Goal: Task Accomplishment & Management: Use online tool/utility

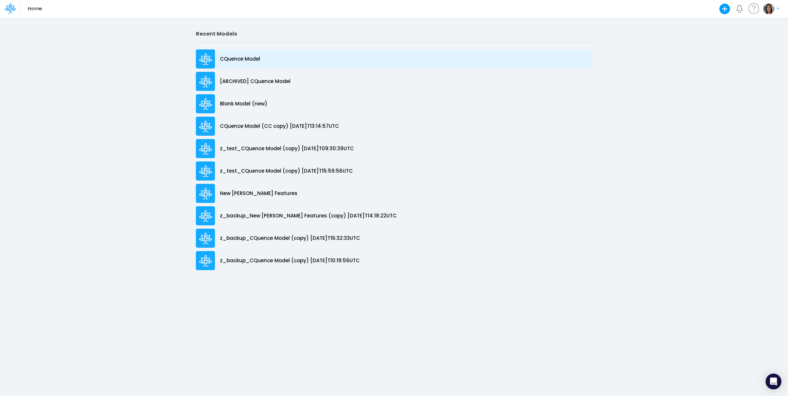
click at [272, 54] on div "CQuence Model" at bounding box center [394, 58] width 396 height 19
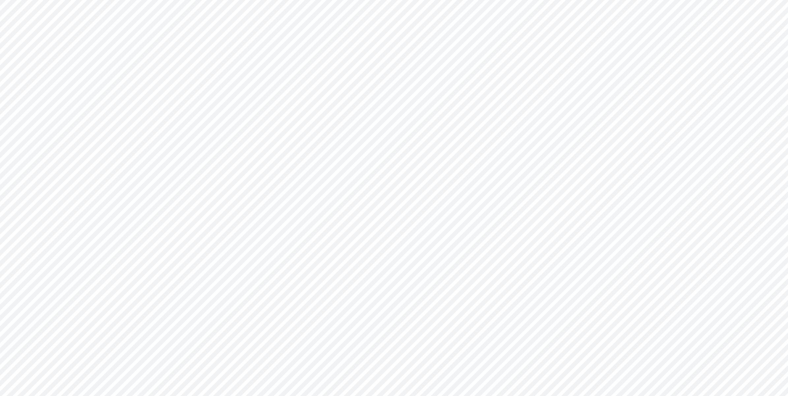
type input "Consolidated All by Month"
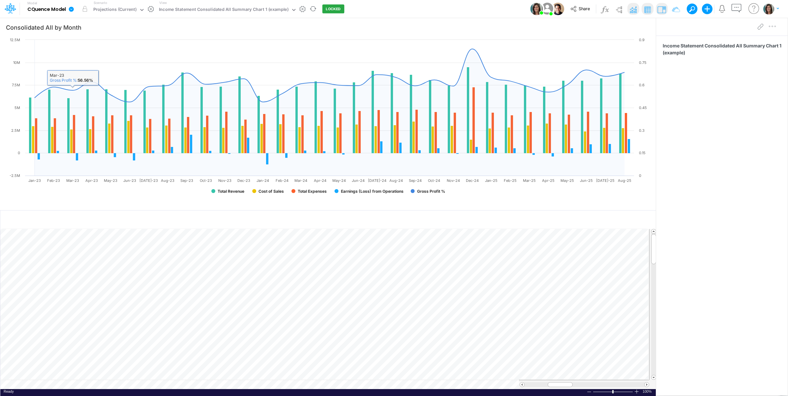
click at [73, 12] on icon at bounding box center [71, 9] width 5 height 5
click at [85, 70] on button "View model info" at bounding box center [104, 68] width 71 height 10
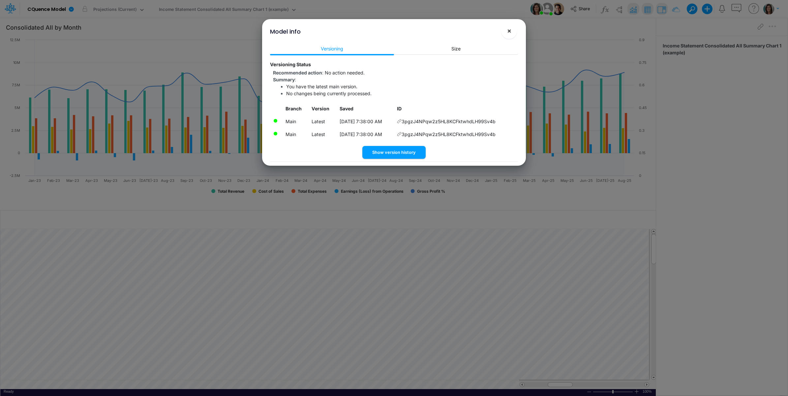
click at [510, 32] on span "×" at bounding box center [509, 31] width 4 height 8
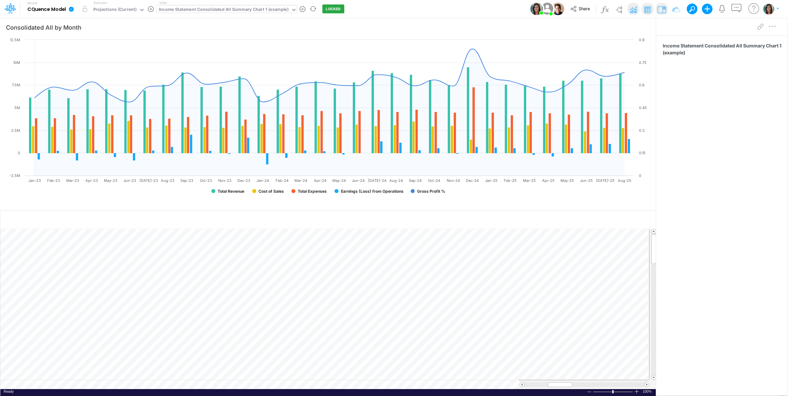
click at [223, 12] on div "Income Statement Consolidated All Summary Chart 1 (example)" at bounding box center [224, 10] width 130 height 8
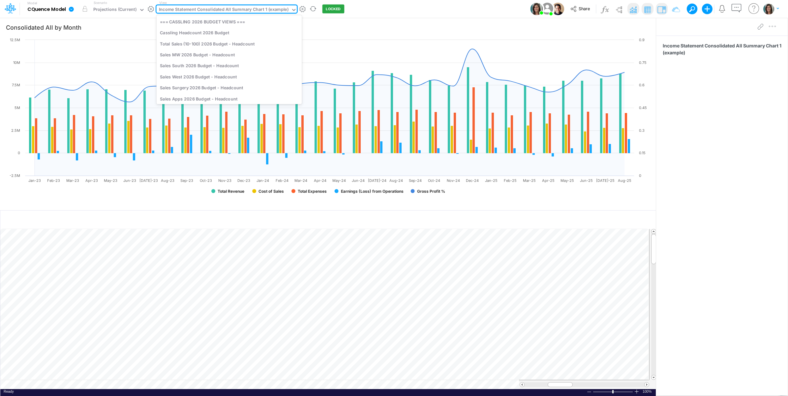
scroll to position [1067, 0]
click at [206, 7] on div "Income Statement Consolidated All Summary Chart 1 (example)" at bounding box center [224, 10] width 130 height 8
type input "service"
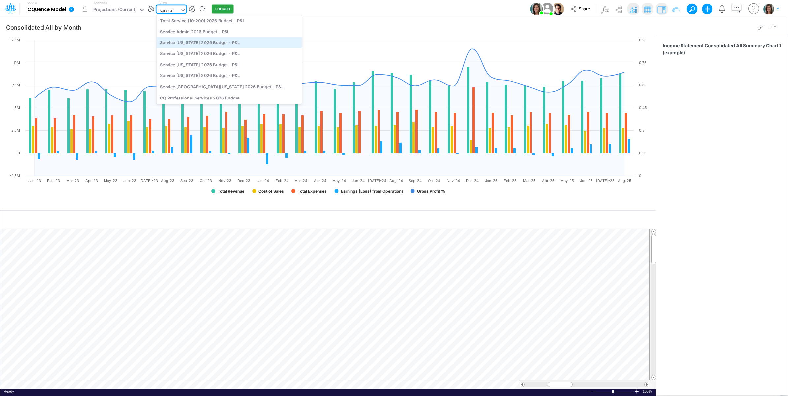
click at [227, 41] on div "Service Nebraska 2026 Budget - P&L" at bounding box center [229, 42] width 145 height 11
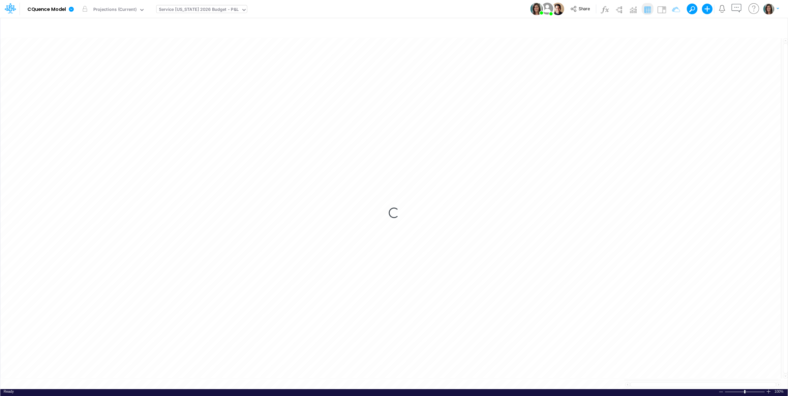
click at [330, 9] on div "Model CQuence Model Edit model settings Duplicate Import QuickBooks QuickBooks …" at bounding box center [394, 9] width 709 height 18
click at [375, 11] on div "Model CQuence Model Edit model settings Duplicate Import QuickBooks QuickBooks …" at bounding box center [394, 9] width 709 height 18
click at [687, 23] on button "button" at bounding box center [690, 27] width 12 height 13
select select "notEqual"
select select "startsWith"
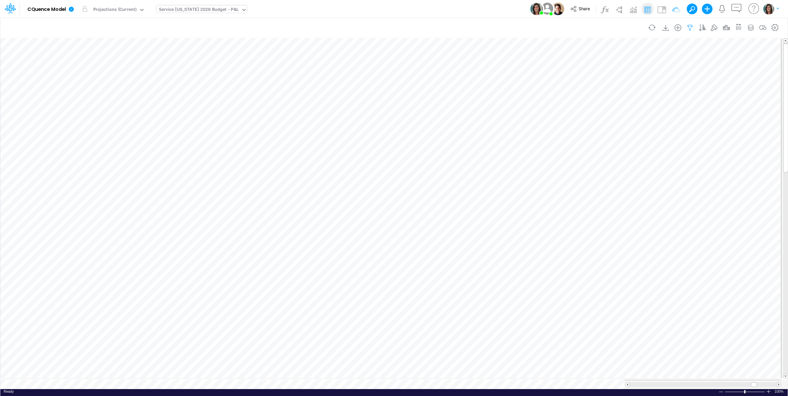
select select "notEqual"
select select "tableSearchOR"
select select "notEqual"
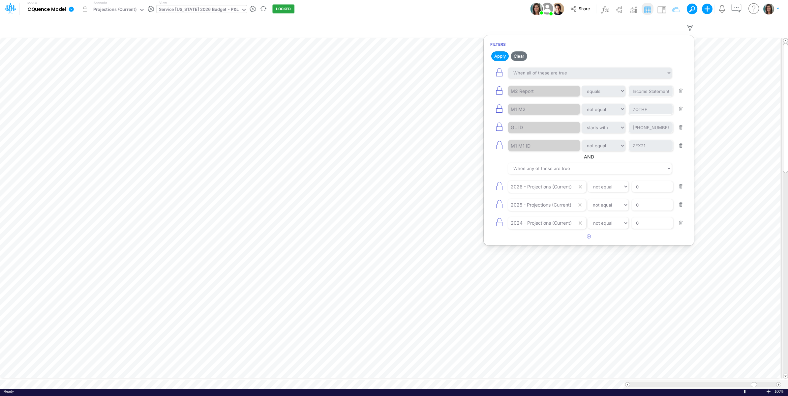
click at [425, 4] on div "Model CQuence Model Edit model settings Duplicate Import QuickBooks QuickBooks …" at bounding box center [394, 9] width 709 height 18
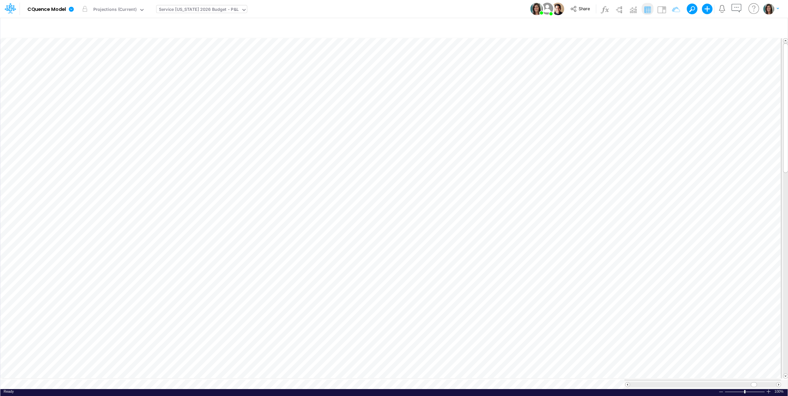
click at [220, 9] on div "Service Nebraska 2026 Budget - P&L" at bounding box center [199, 10] width 80 height 8
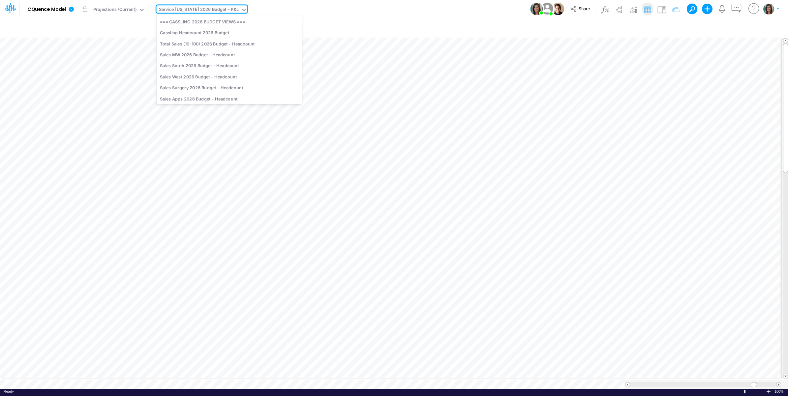
scroll to position [1997, 0]
type input "gl"
click at [213, 65] on div "GL Accounts" at bounding box center [201, 64] width 89 height 11
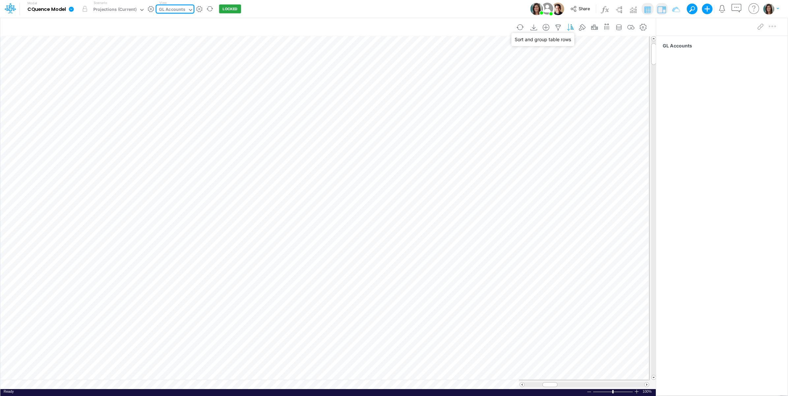
click at [569, 27] on icon "button" at bounding box center [570, 27] width 10 height 7
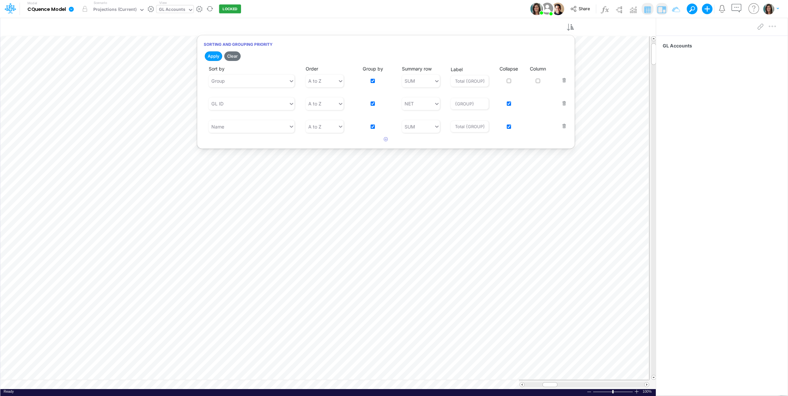
click at [168, 11] on div "GL Accounts" at bounding box center [172, 10] width 26 height 8
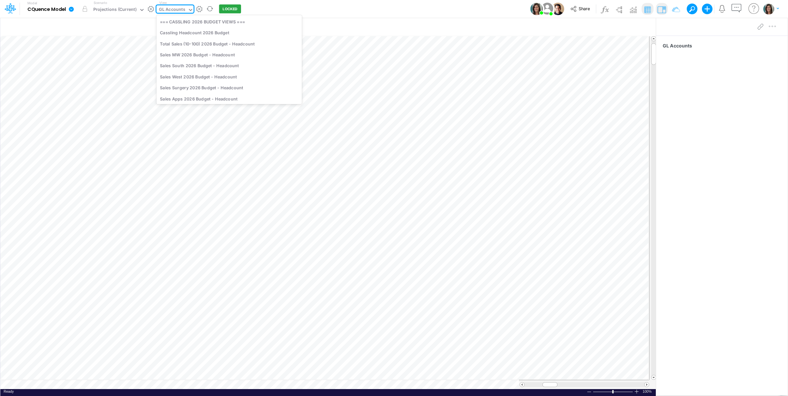
scroll to position [1557, 0]
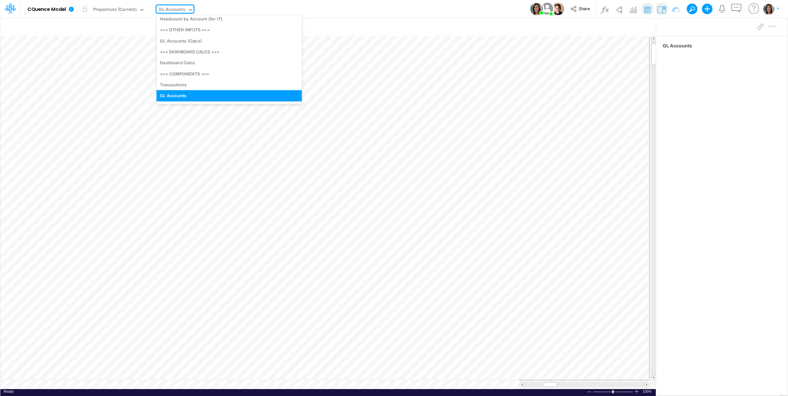
click at [302, 8] on div "Model CQuence Model Edit model settings Duplicate Import QuickBooks QuickBooks …" at bounding box center [394, 9] width 709 height 18
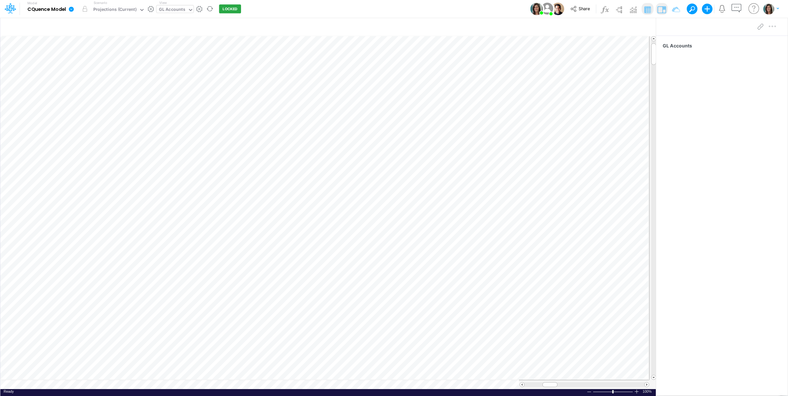
click at [179, 9] on div "GL Accounts" at bounding box center [172, 10] width 26 height 8
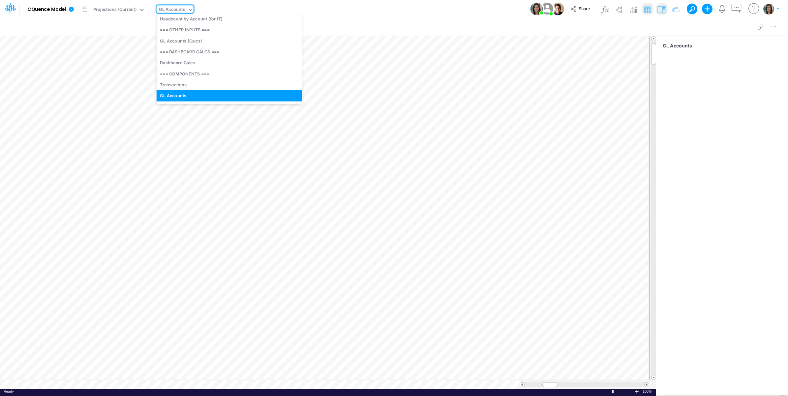
click at [483, 9] on div "Model CQuence Model Edit model settings Duplicate Import QuickBooks QuickBooks …" at bounding box center [394, 9] width 709 height 18
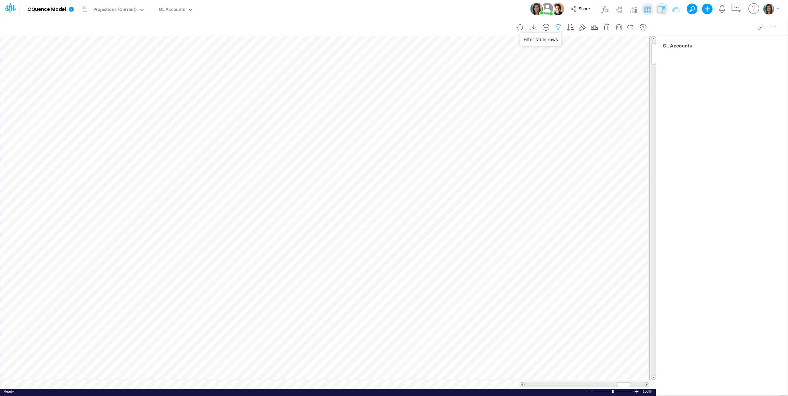
click at [555, 27] on icon "button" at bounding box center [558, 27] width 10 height 7
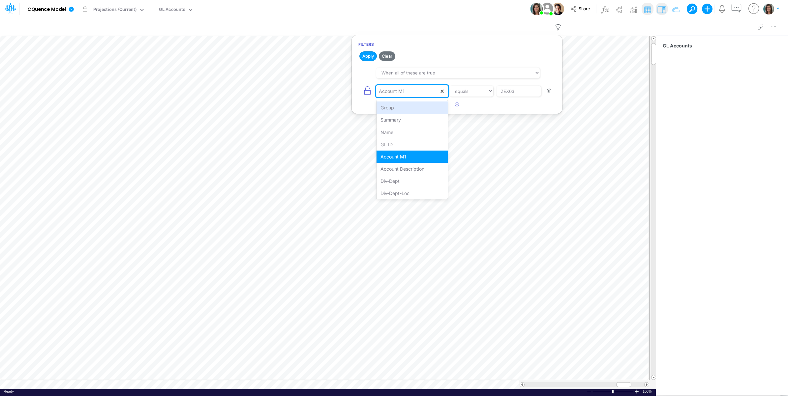
click at [427, 93] on div "Account M1" at bounding box center [407, 91] width 63 height 11
type input "acc"
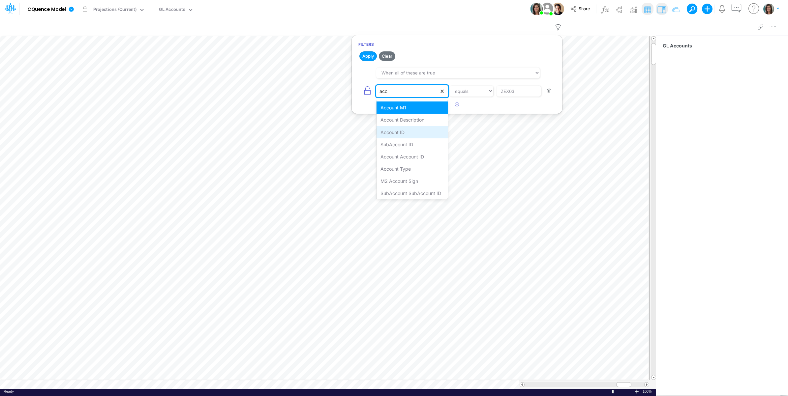
drag, startPoint x: 410, startPoint y: 131, endPoint x: 472, endPoint y: 97, distance: 71.3
click at [410, 131] on div "Account ID" at bounding box center [412, 132] width 72 height 12
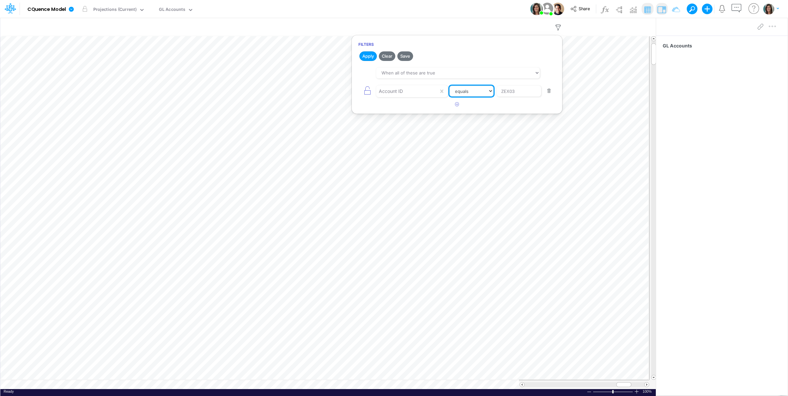
click at [482, 91] on select "equals not equal starts with ends with contains" at bounding box center [471, 91] width 44 height 11
select select "startsWith"
click at [450, 86] on select "equals not equal starts with ends with contains" at bounding box center [472, 91] width 44 height 11
click at [516, 93] on input "ZEX03" at bounding box center [518, 91] width 44 height 11
click at [516, 92] on input "ZEX03" at bounding box center [518, 91] width 44 height 11
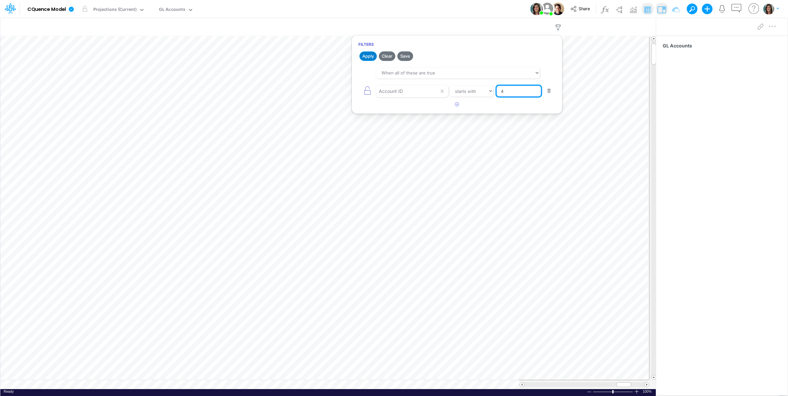
type input "4"
drag, startPoint x: 365, startPoint y: 53, endPoint x: 389, endPoint y: 31, distance: 33.1
click at [366, 53] on button "Apply" at bounding box center [367, 56] width 17 height 10
click at [488, 8] on div "Model CQuence Model Edit model settings Duplicate Import QuickBooks QuickBooks …" at bounding box center [394, 9] width 709 height 18
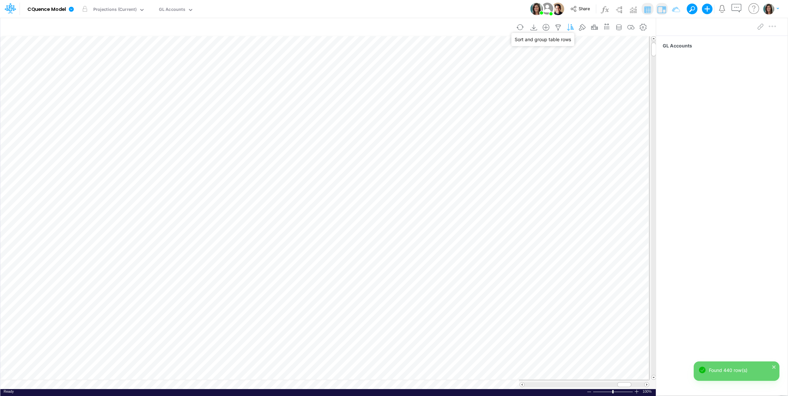
click at [569, 26] on icon "button" at bounding box center [570, 27] width 10 height 7
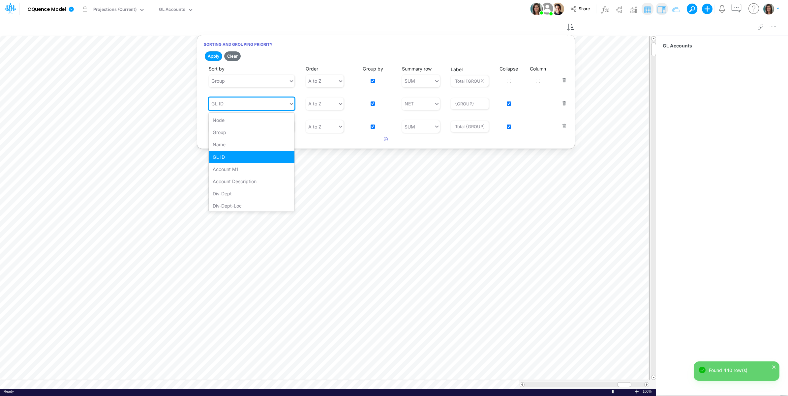
click at [243, 104] on div "GL ID" at bounding box center [249, 103] width 80 height 11
type input "acc"
click at [242, 146] on div "Account ID" at bounding box center [252, 144] width 86 height 12
click at [213, 55] on button "Apply" at bounding box center [213, 56] width 17 height 10
click at [345, 5] on div "Model CQuence Model Edit model settings Duplicate Import QuickBooks QuickBooks …" at bounding box center [394, 9] width 709 height 18
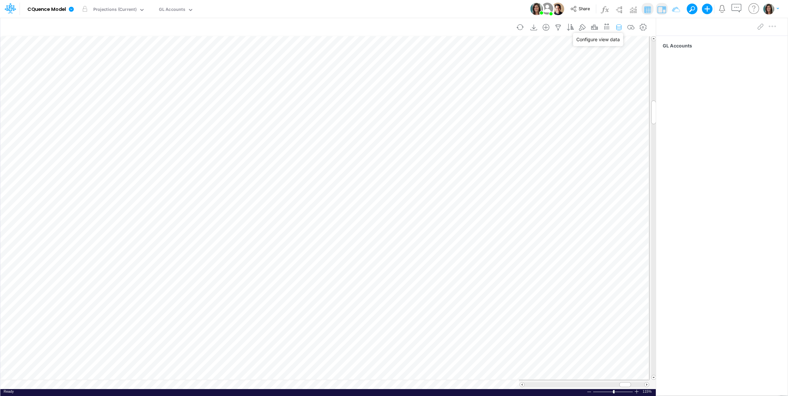
click at [618, 27] on icon "button" at bounding box center [619, 27] width 10 height 7
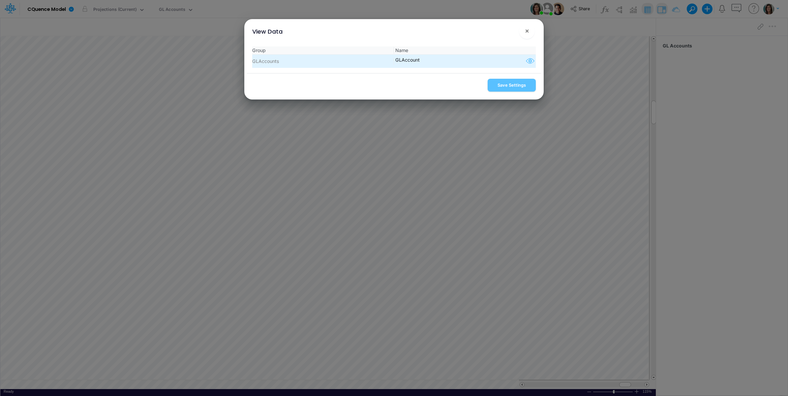
click at [529, 62] on icon "button" at bounding box center [530, 61] width 10 height 9
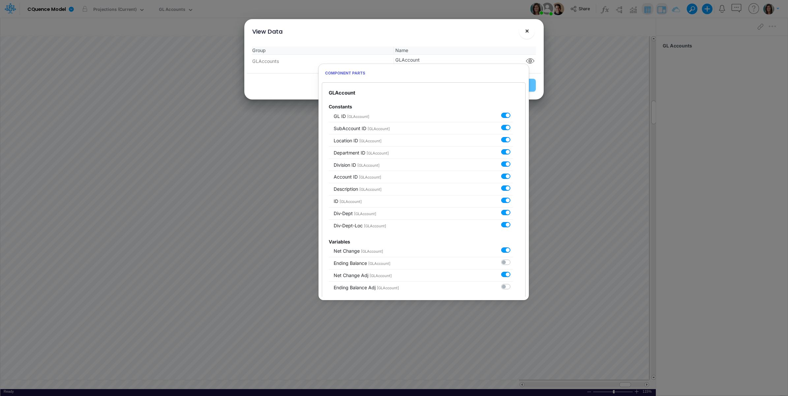
click at [529, 30] on button "×" at bounding box center [527, 31] width 16 height 16
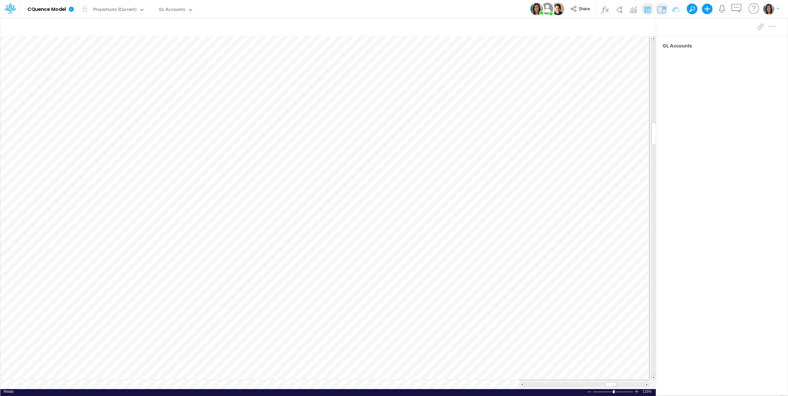
scroll to position [0, 0]
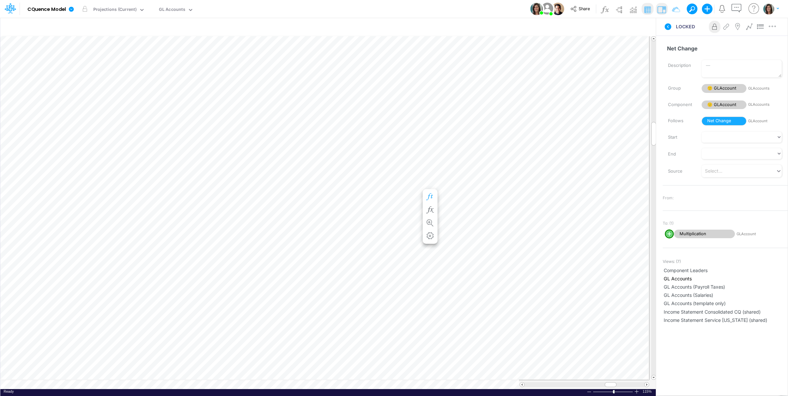
click at [431, 197] on icon "button" at bounding box center [430, 196] width 10 height 7
click at [662, 27] on button at bounding box center [668, 27] width 16 height 12
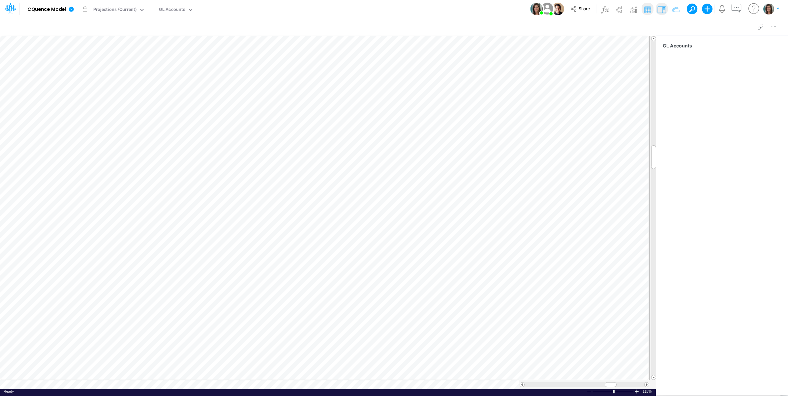
scroll to position [0, 0]
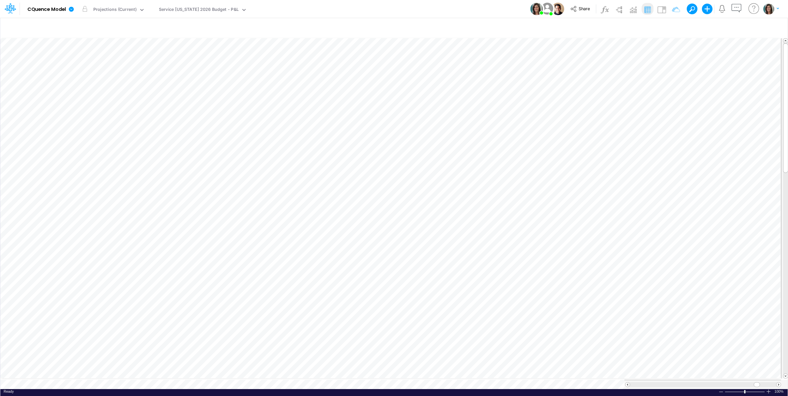
click at [272, 379] on table at bounding box center [394, 213] width 788 height 352
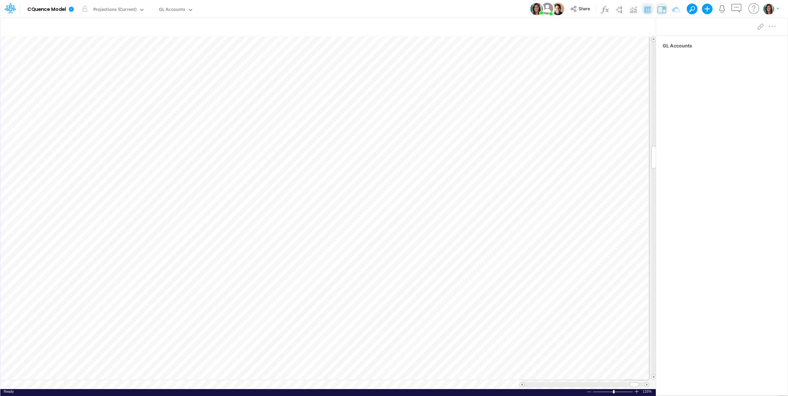
scroll to position [0, 0]
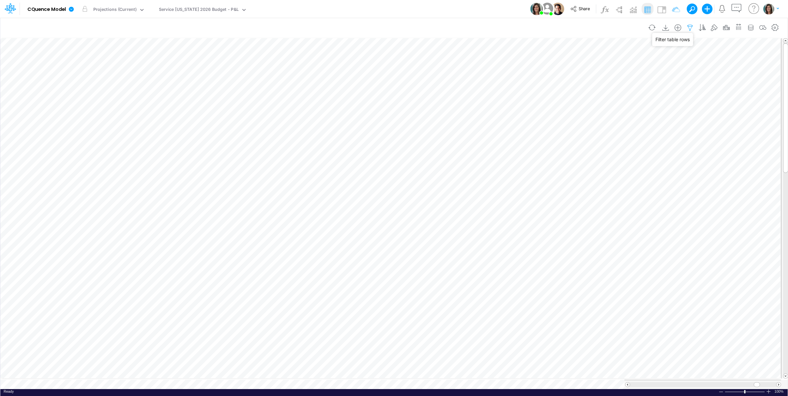
click at [690, 26] on icon "button" at bounding box center [690, 27] width 10 height 7
select select "notEqual"
select select "startsWith"
select select "notEqual"
select select "tableSearchOR"
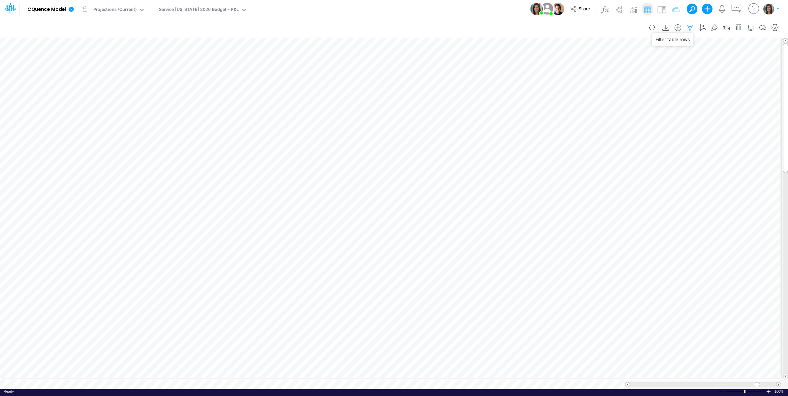
select select "notEqual"
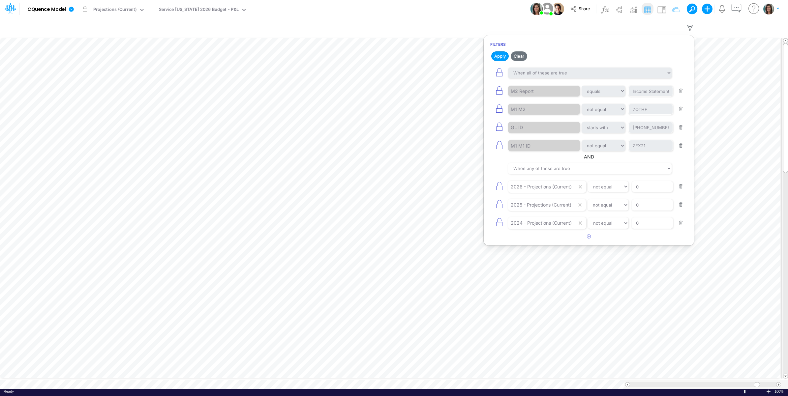
drag, startPoint x: 478, startPoint y: 10, endPoint x: 503, endPoint y: 0, distance: 27.2
click at [478, 10] on div "Model CQuence Model Edit model settings Duplicate Import QuickBooks QuickBooks …" at bounding box center [394, 9] width 709 height 18
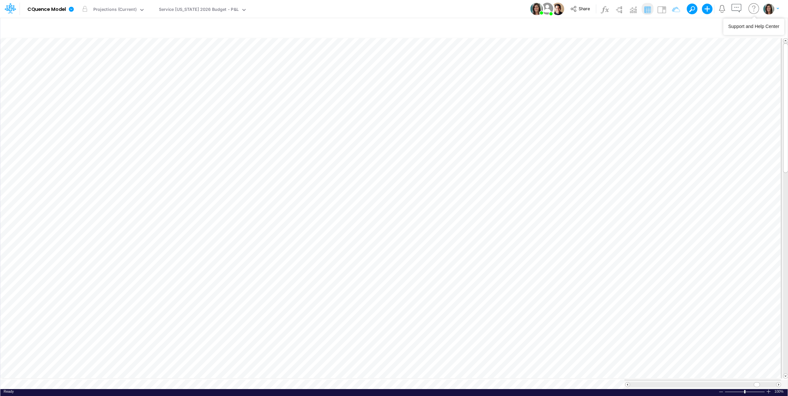
click at [757, 10] on icon at bounding box center [753, 8] width 13 height 13
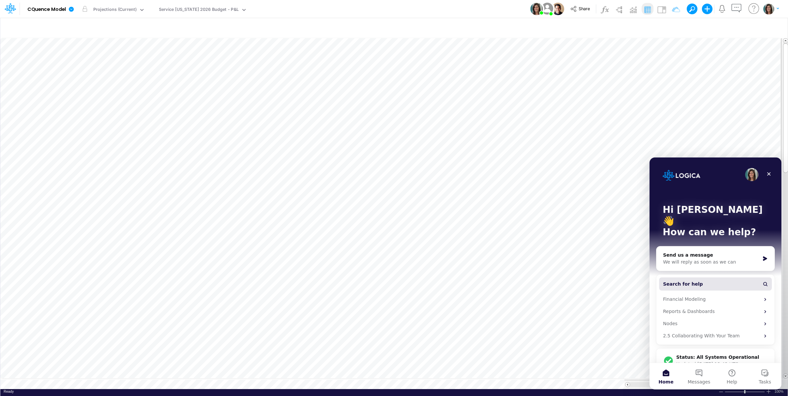
click at [693, 281] on span "Search for help" at bounding box center [683, 284] width 40 height 7
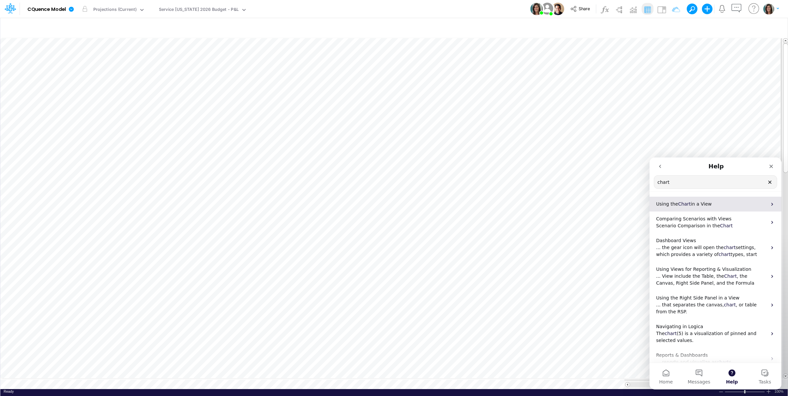
type input "chart"
click at [698, 204] on span "in a View" at bounding box center [700, 203] width 21 height 5
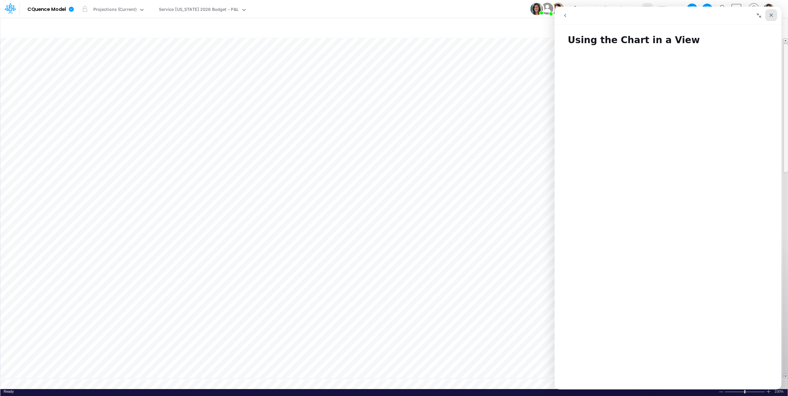
click at [770, 15] on icon "Close" at bounding box center [771, 16] width 4 height 4
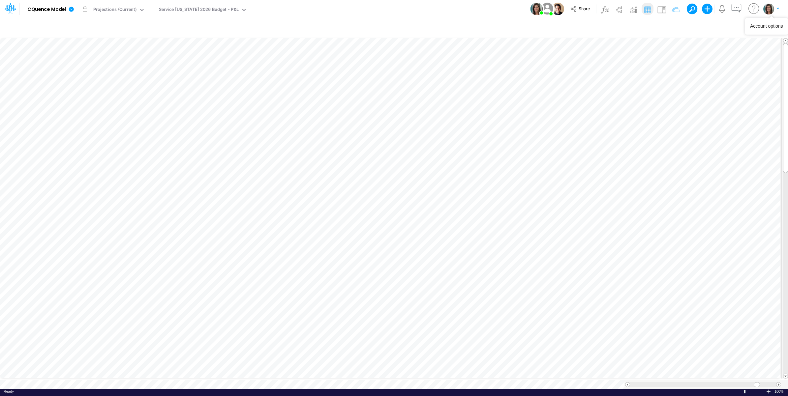
click at [775, 12] on button "button" at bounding box center [771, 9] width 16 height 12
drag, startPoint x: 7, startPoint y: 12, endPoint x: 19, endPoint y: 27, distance: 19.7
click at [8, 12] on icon at bounding box center [10, 8] width 11 height 11
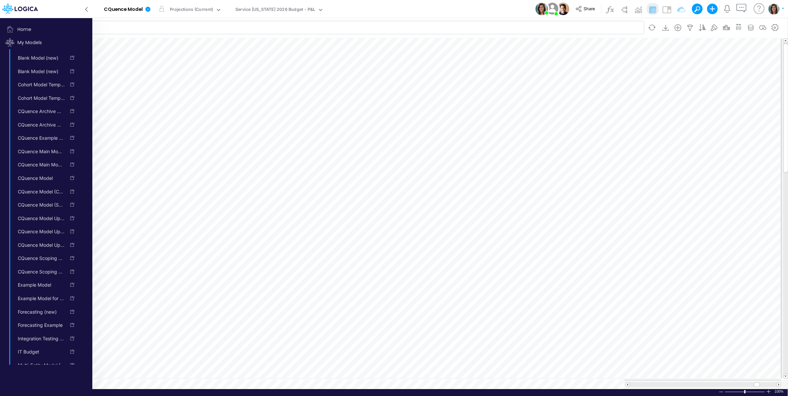
click at [19, 27] on span "Home" at bounding box center [47, 29] width 89 height 13
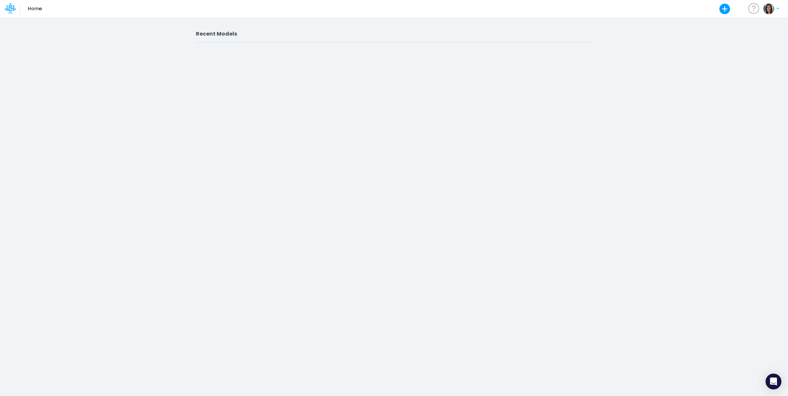
click at [528, 2] on div "Home Create new model Blank Model Use a template My profile settings Log out" at bounding box center [394, 9] width 709 height 18
